Goal: Task Accomplishment & Management: Complete application form

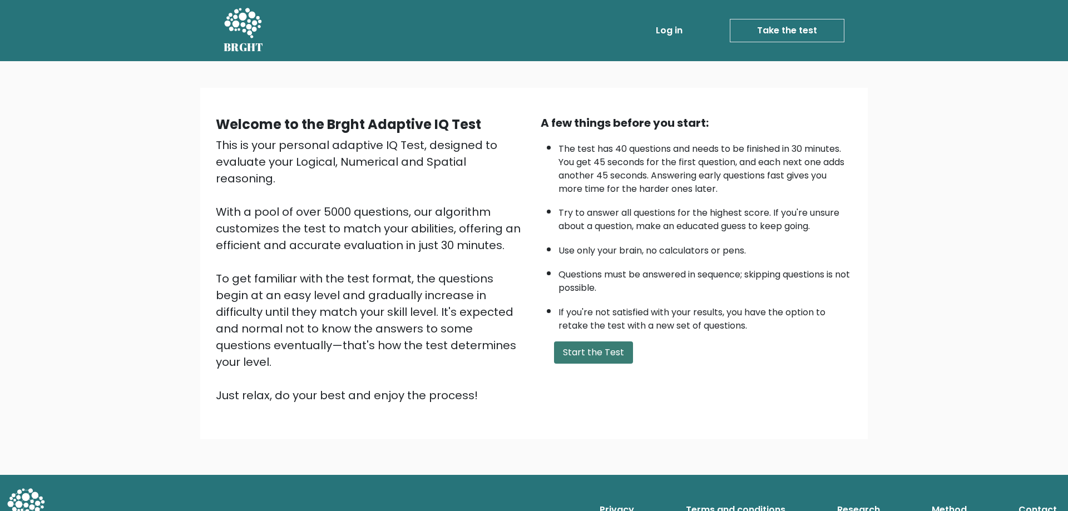
click at [601, 357] on button "Start the Test" at bounding box center [593, 353] width 79 height 22
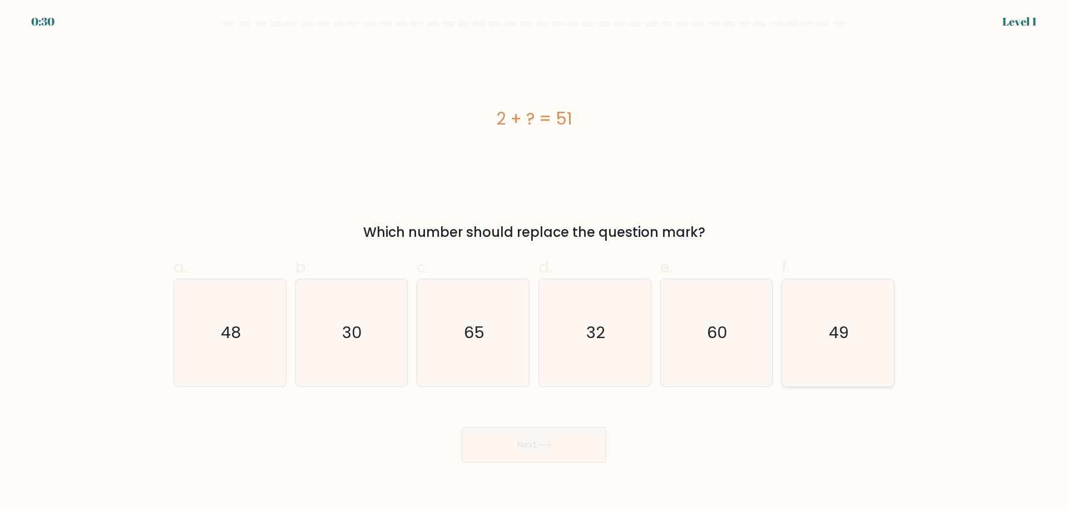
click at [845, 352] on icon "49" at bounding box center [838, 332] width 107 height 107
click at [535, 263] on input "f. 49" at bounding box center [534, 259] width 1 height 7
radio input "true"
click at [583, 441] on button "Next" at bounding box center [534, 445] width 145 height 36
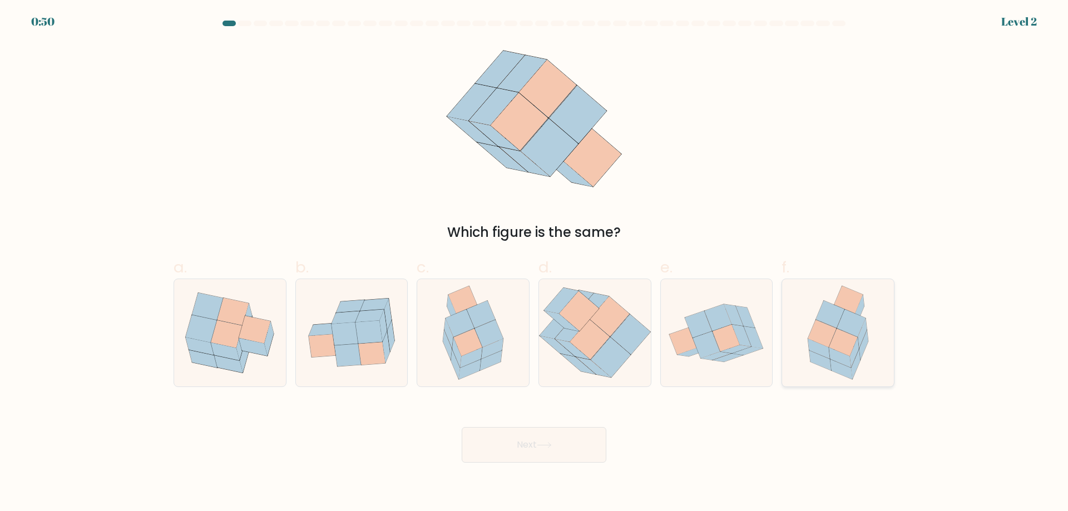
click at [869, 375] on icon at bounding box center [838, 332] width 83 height 107
click at [535, 263] on input "f." at bounding box center [534, 259] width 1 height 7
radio input "true"
click at [588, 455] on button "Next" at bounding box center [534, 445] width 145 height 36
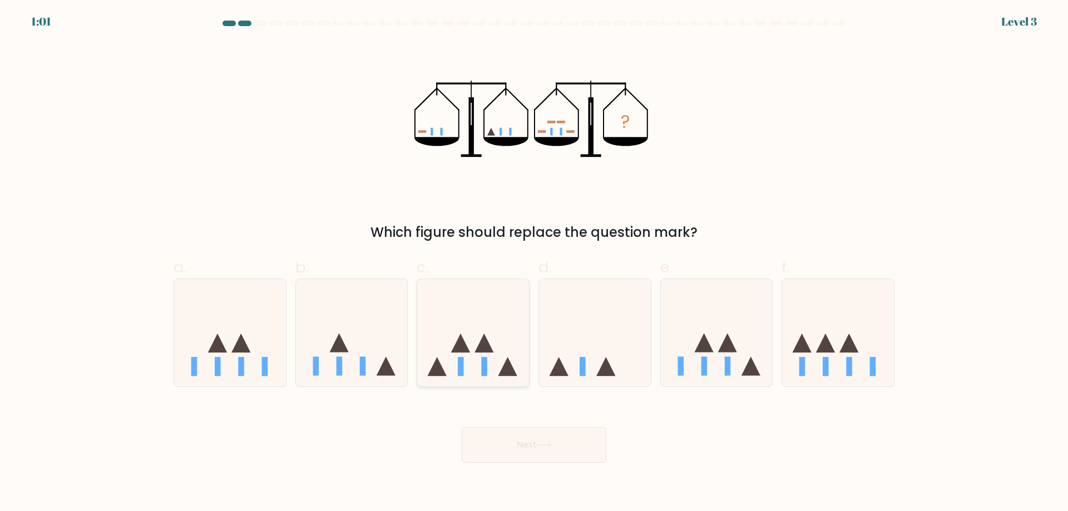
click at [481, 363] on icon at bounding box center [473, 333] width 112 height 92
click at [534, 263] on input "c." at bounding box center [534, 259] width 1 height 7
radio input "true"
click at [552, 445] on icon at bounding box center [544, 445] width 15 height 6
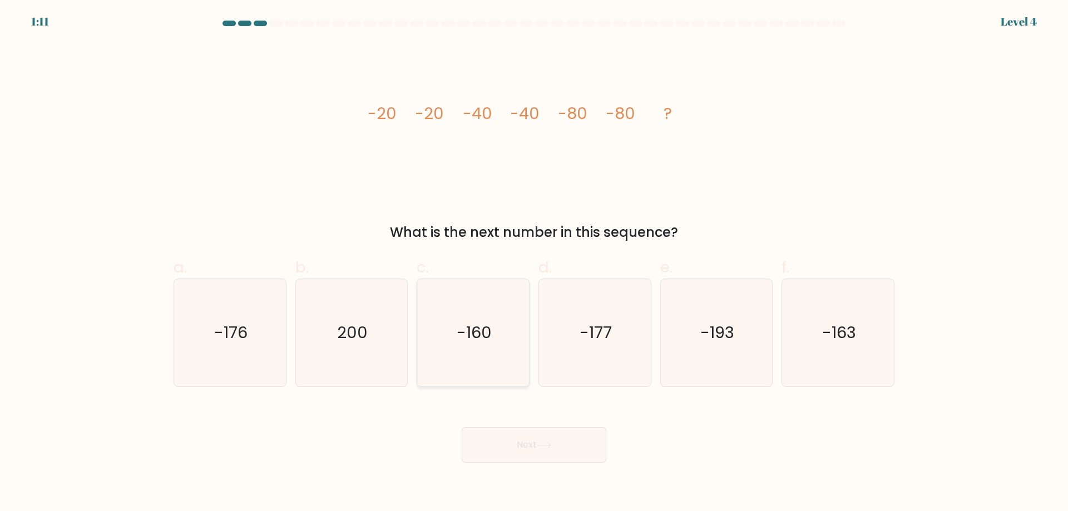
click at [501, 313] on icon "-160" at bounding box center [473, 332] width 107 height 107
click at [534, 263] on input "c. -160" at bounding box center [534, 259] width 1 height 7
radio input "true"
click at [561, 446] on button "Next" at bounding box center [534, 445] width 145 height 36
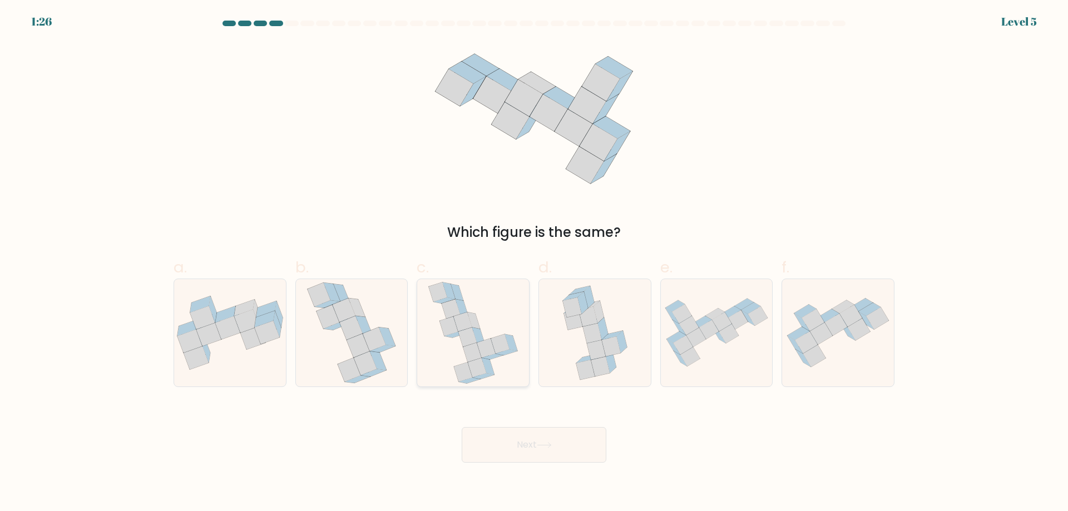
click at [465, 357] on icon at bounding box center [473, 332] width 91 height 107
click at [534, 263] on input "c." at bounding box center [534, 259] width 1 height 7
radio input "true"
click at [515, 440] on button "Next" at bounding box center [534, 445] width 145 height 36
